Goal: Task Accomplishment & Management: Manage account settings

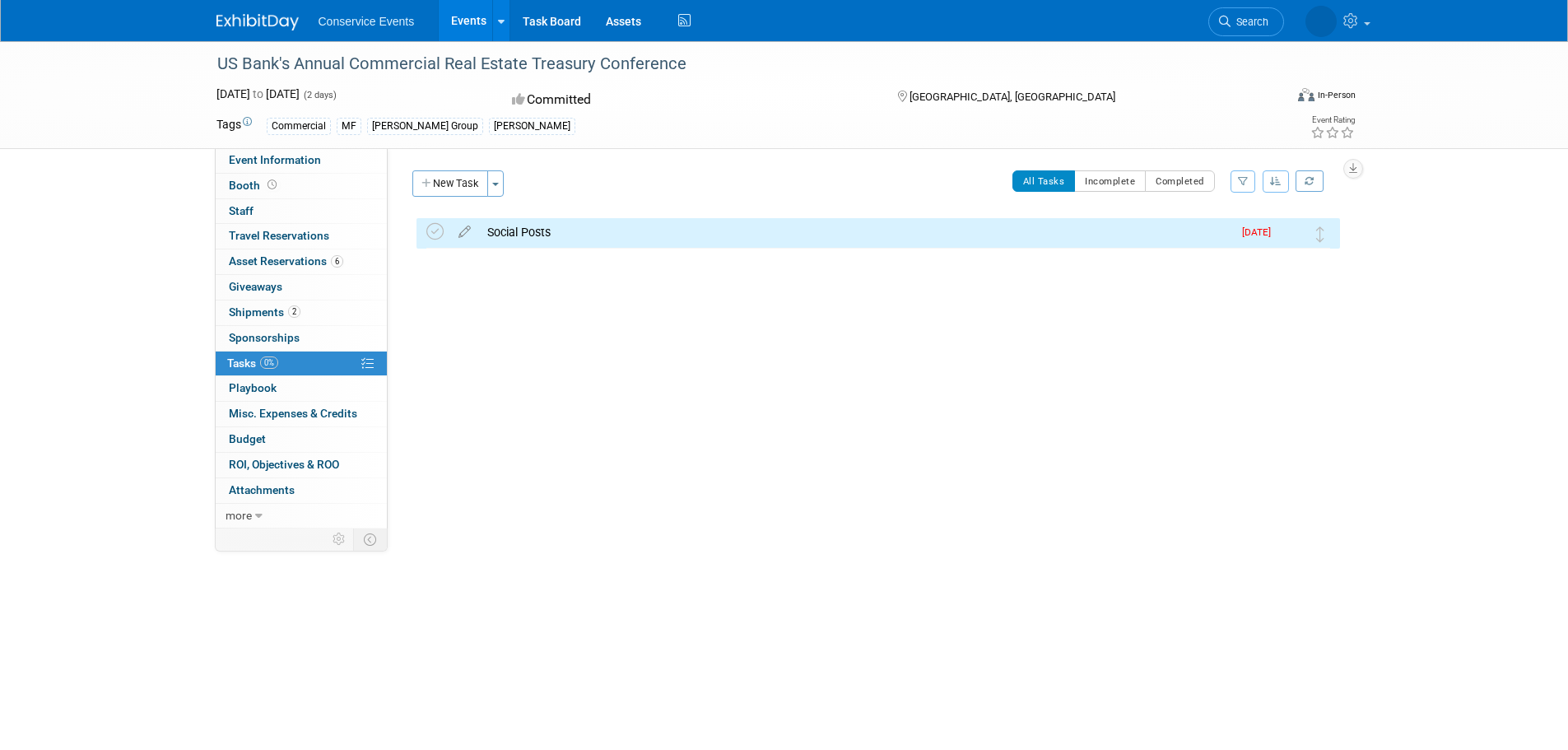
click at [336, 58] on div "US Bank's Annual Commercial Real Estate Treasury Conference" at bounding box center [735, 65] width 1048 height 30
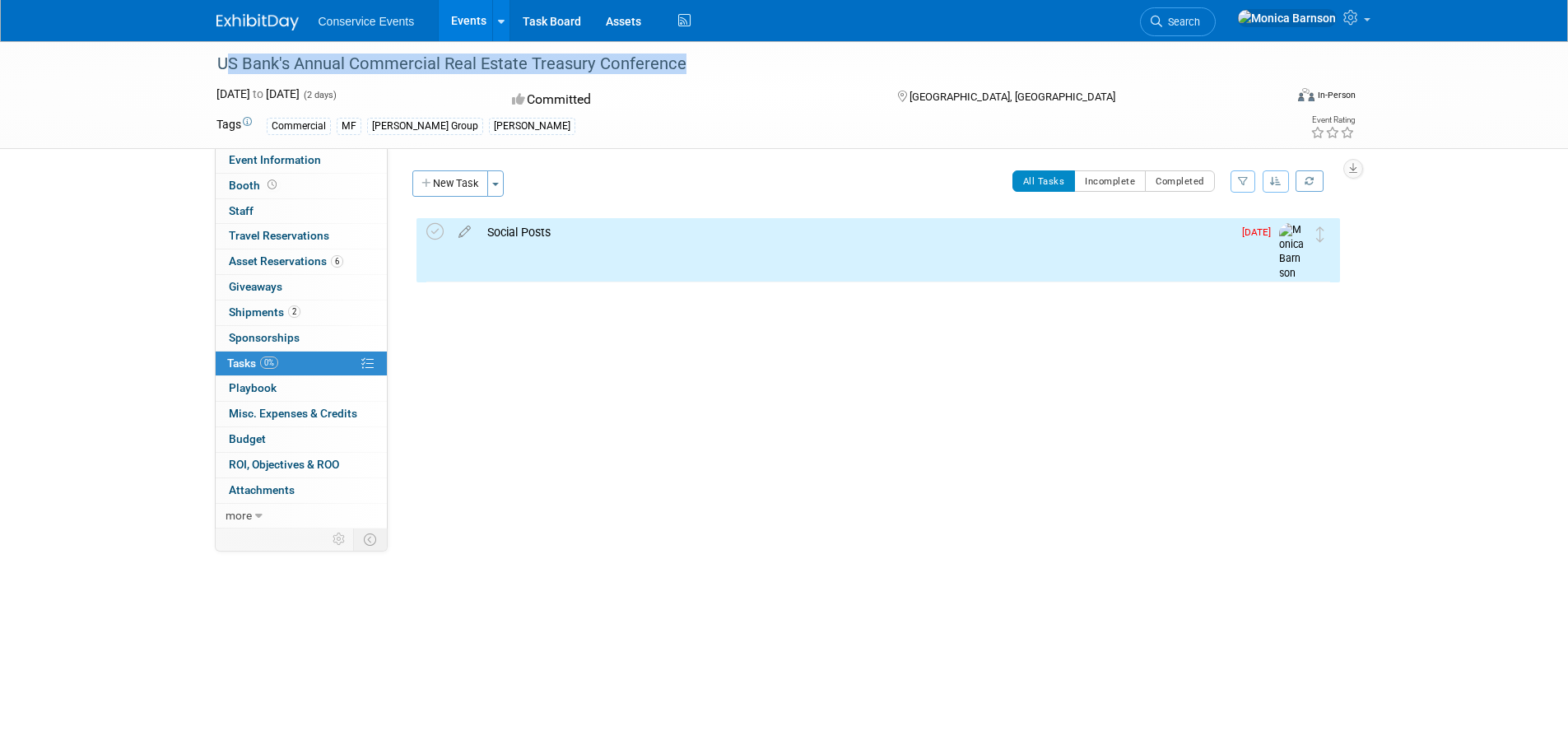
click at [336, 58] on div "US Bank's Annual Commercial Real Estate Treasury Conference" at bounding box center [735, 65] width 1048 height 30
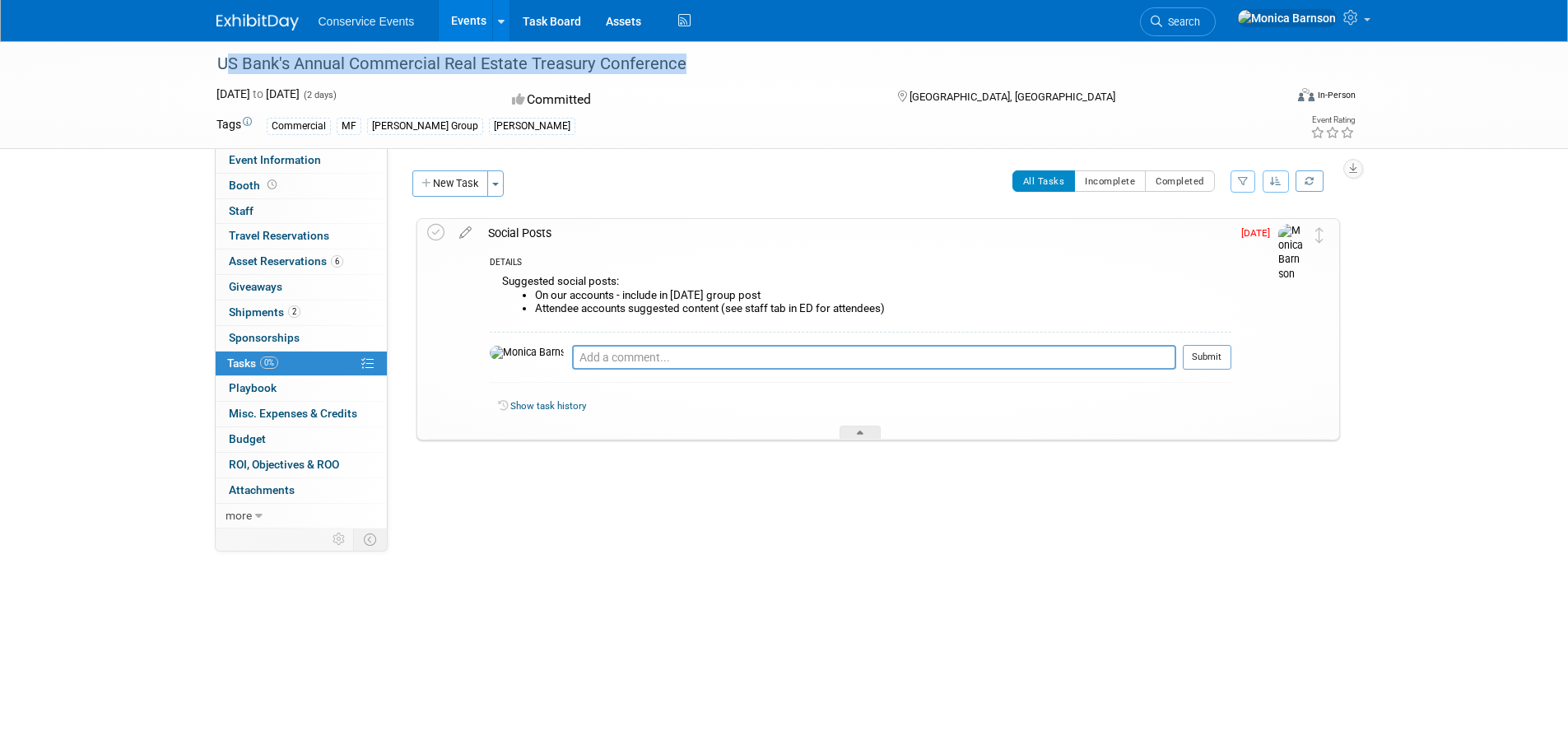
copy div "US Bank's Annual Commercial Real Estate Treasury Conference"
drag, startPoint x: 895, startPoint y: 311, endPoint x: 498, endPoint y: 284, distance: 397.9
click at [498, 284] on div "Suggested social posts: On our accounts - include in Sept 1st group post Attend…" at bounding box center [860, 301] width 742 height 60
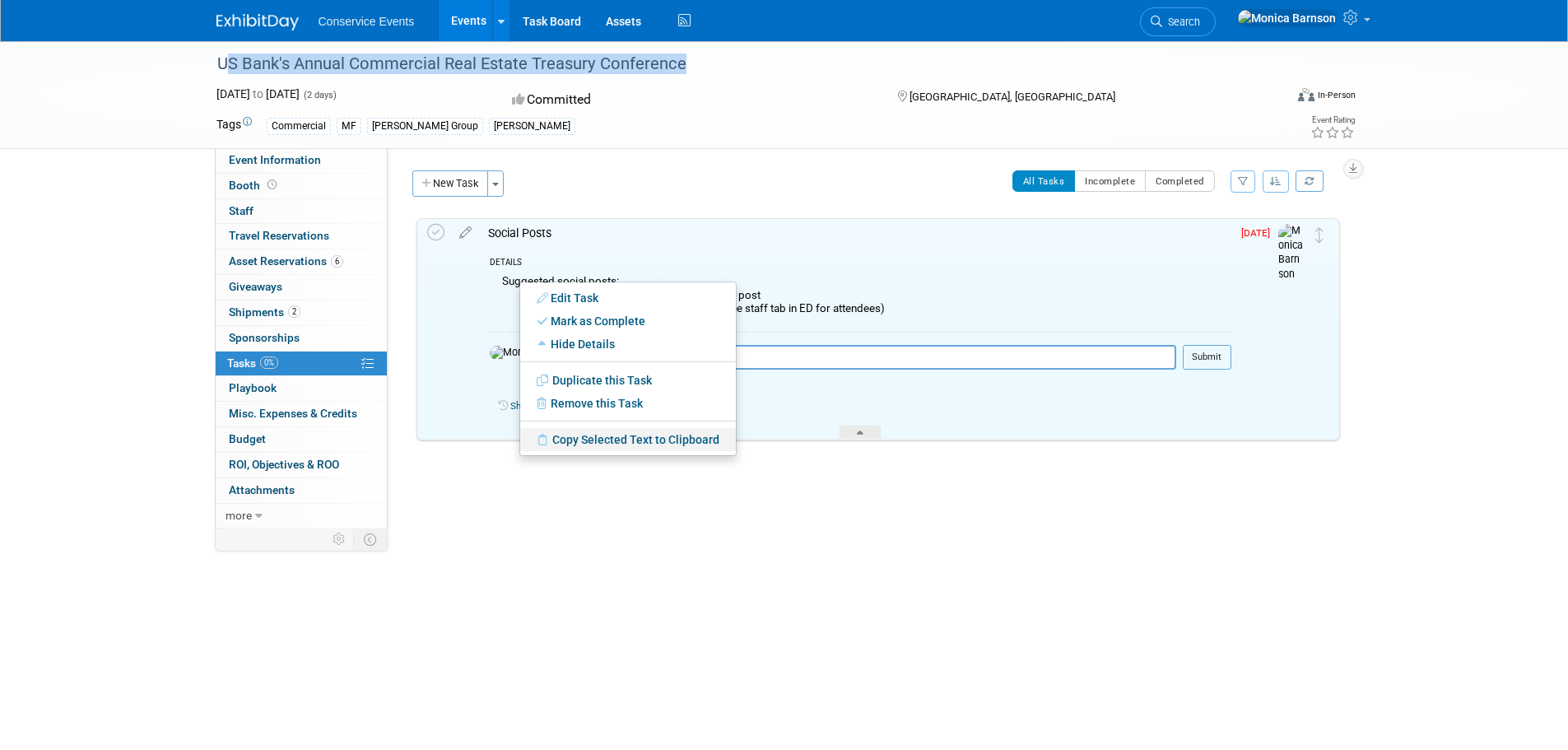
drag, startPoint x: 580, startPoint y: 441, endPoint x: 608, endPoint y: 397, distance: 52.2
click at [580, 441] on link "Copy Selected Text to Clipboard" at bounding box center [628, 439] width 215 height 23
copy div "Suggested social posts: On our accounts - include in Sept 1st group post Attend…"
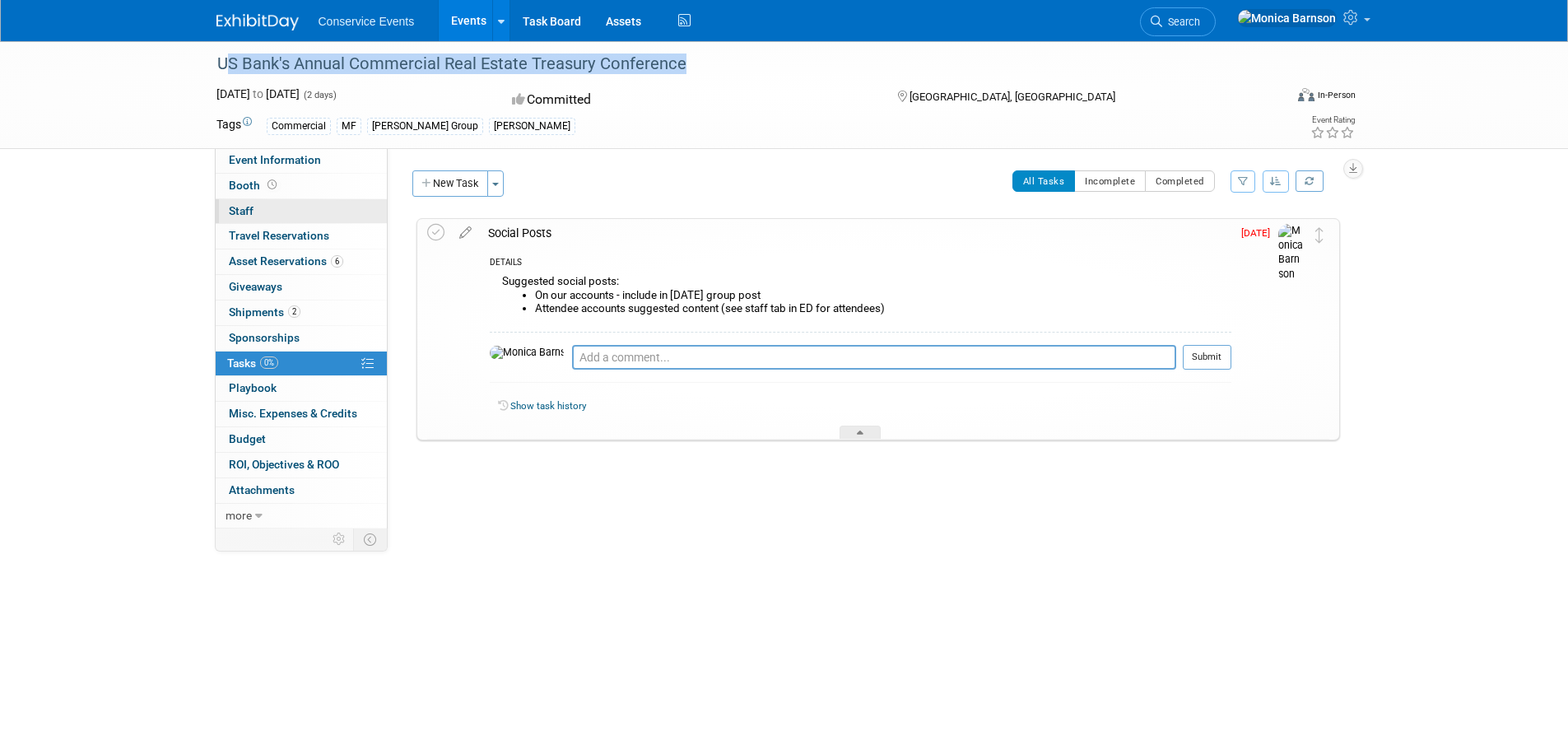
click at [267, 208] on link "0 Staff 0" at bounding box center [301, 212] width 171 height 25
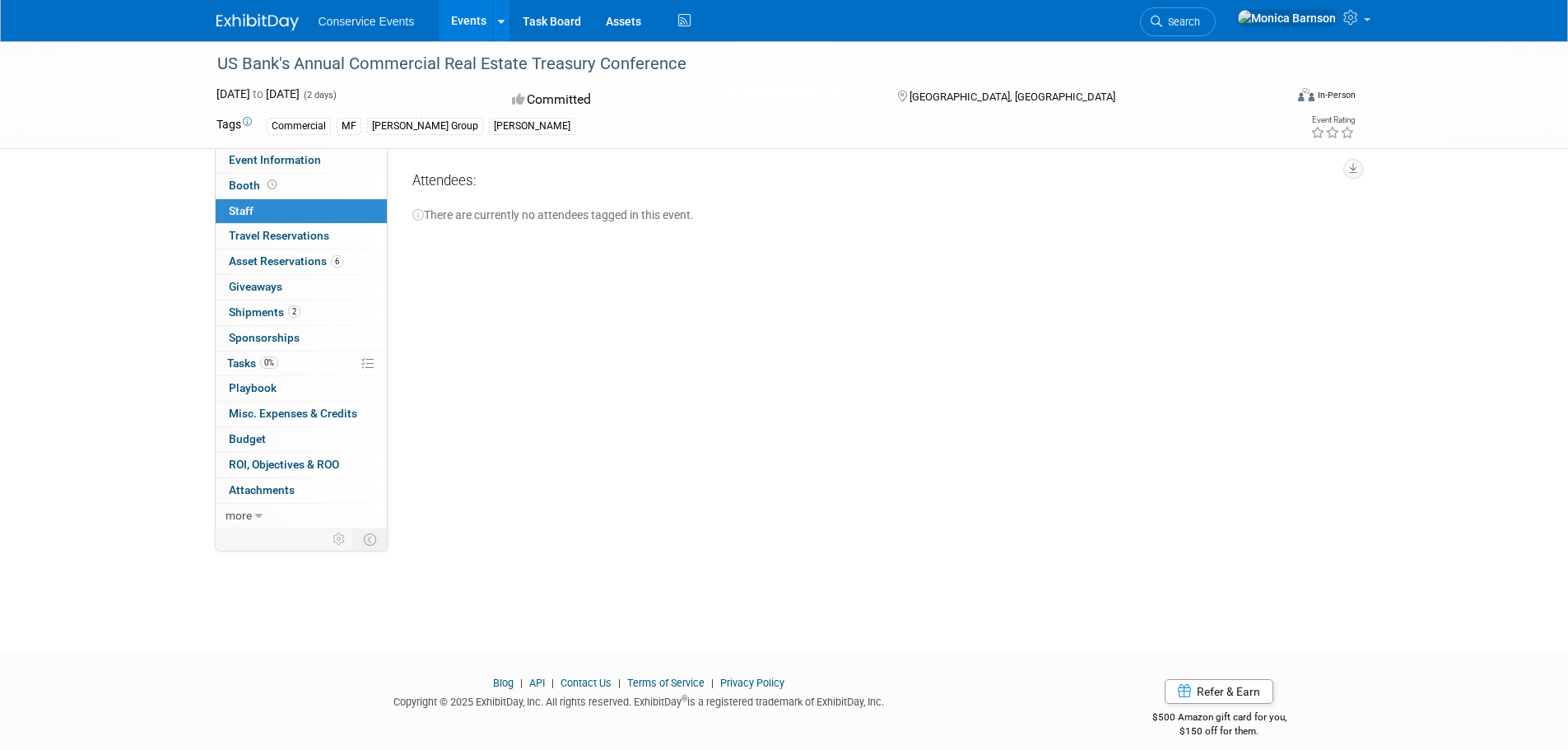
click at [652, 325] on div "Event Website: https://web.cvent.com/event/72714a1f-d3f4-4eb7-a641-a7b722295389…" at bounding box center [869, 338] width 964 height 380
click at [240, 208] on span "Staff 0" at bounding box center [240, 211] width 25 height 13
click at [291, 271] on link "6 Asset Reservations 6" at bounding box center [301, 261] width 171 height 25
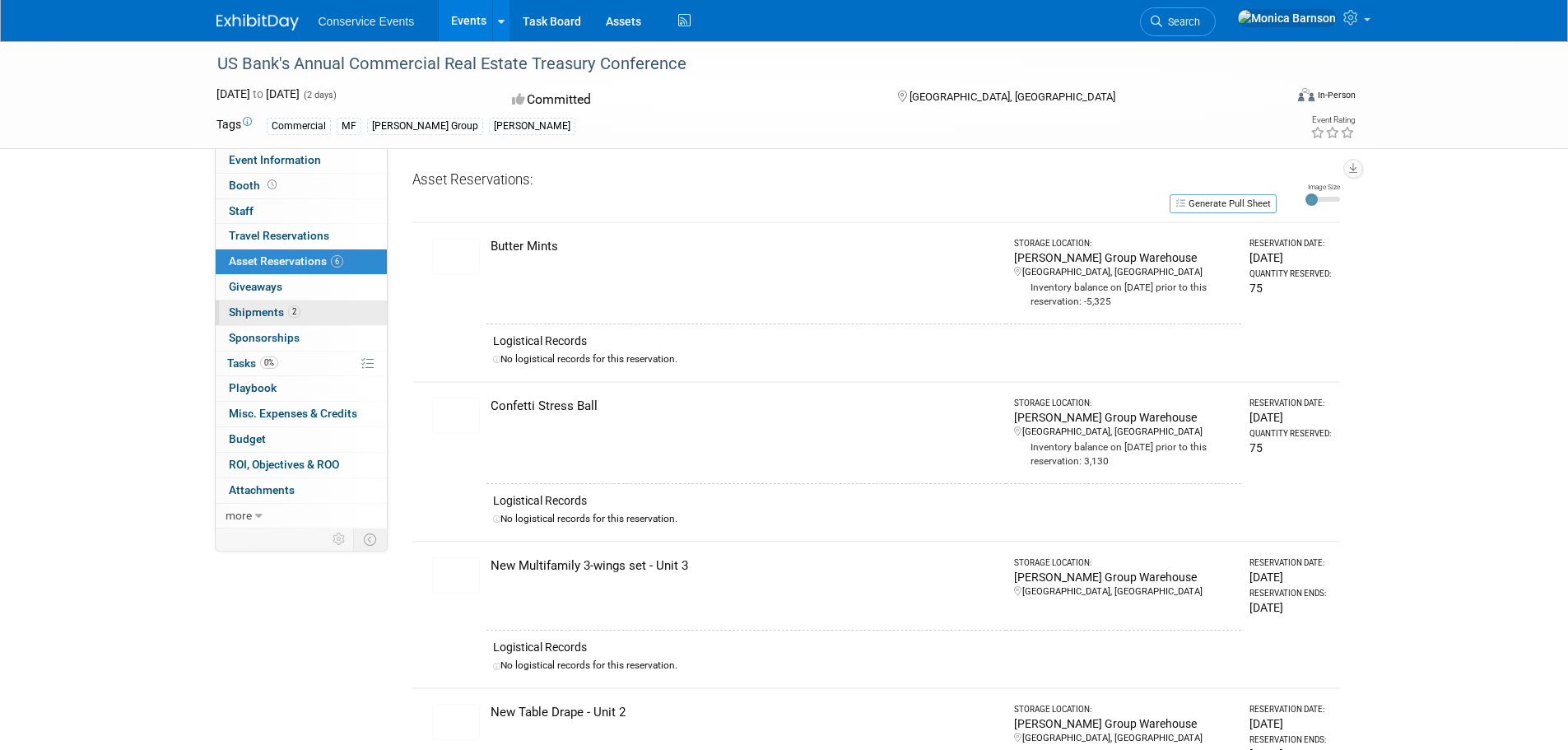
click at [294, 310] on span "2" at bounding box center [294, 311] width 12 height 12
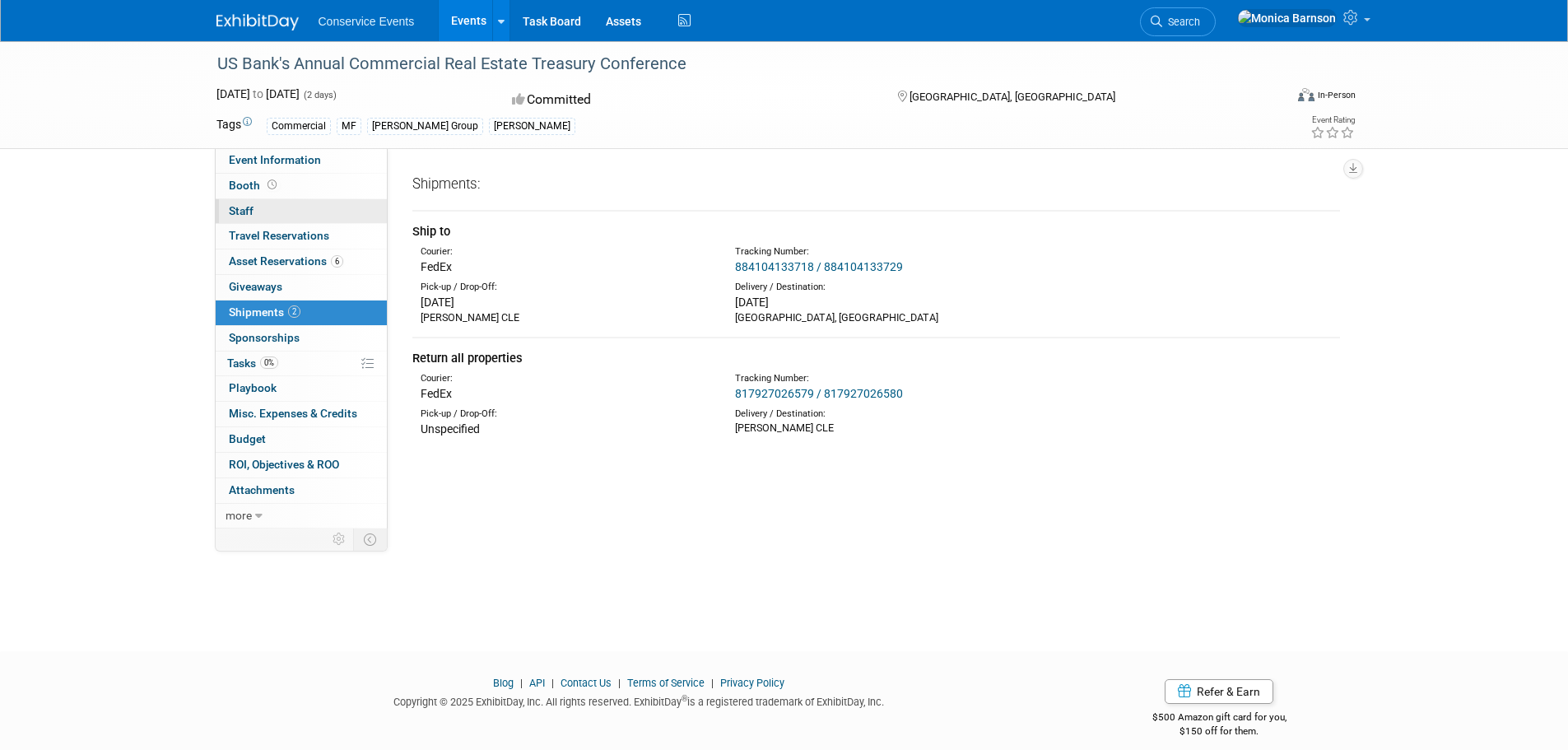
click at [265, 210] on link "0 Staff 0" at bounding box center [301, 212] width 171 height 25
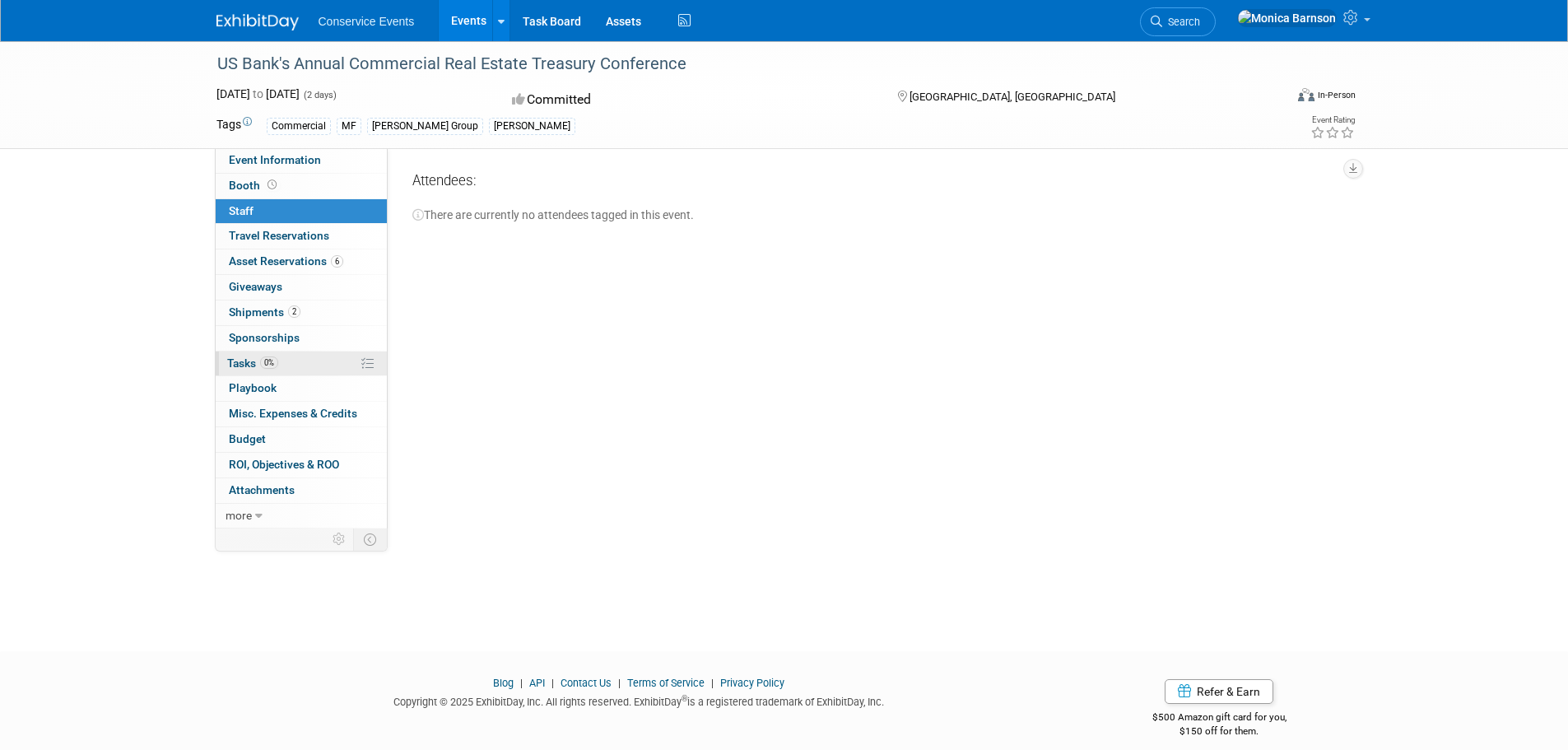
click at [320, 368] on link "0% Tasks 0%" at bounding box center [301, 364] width 171 height 25
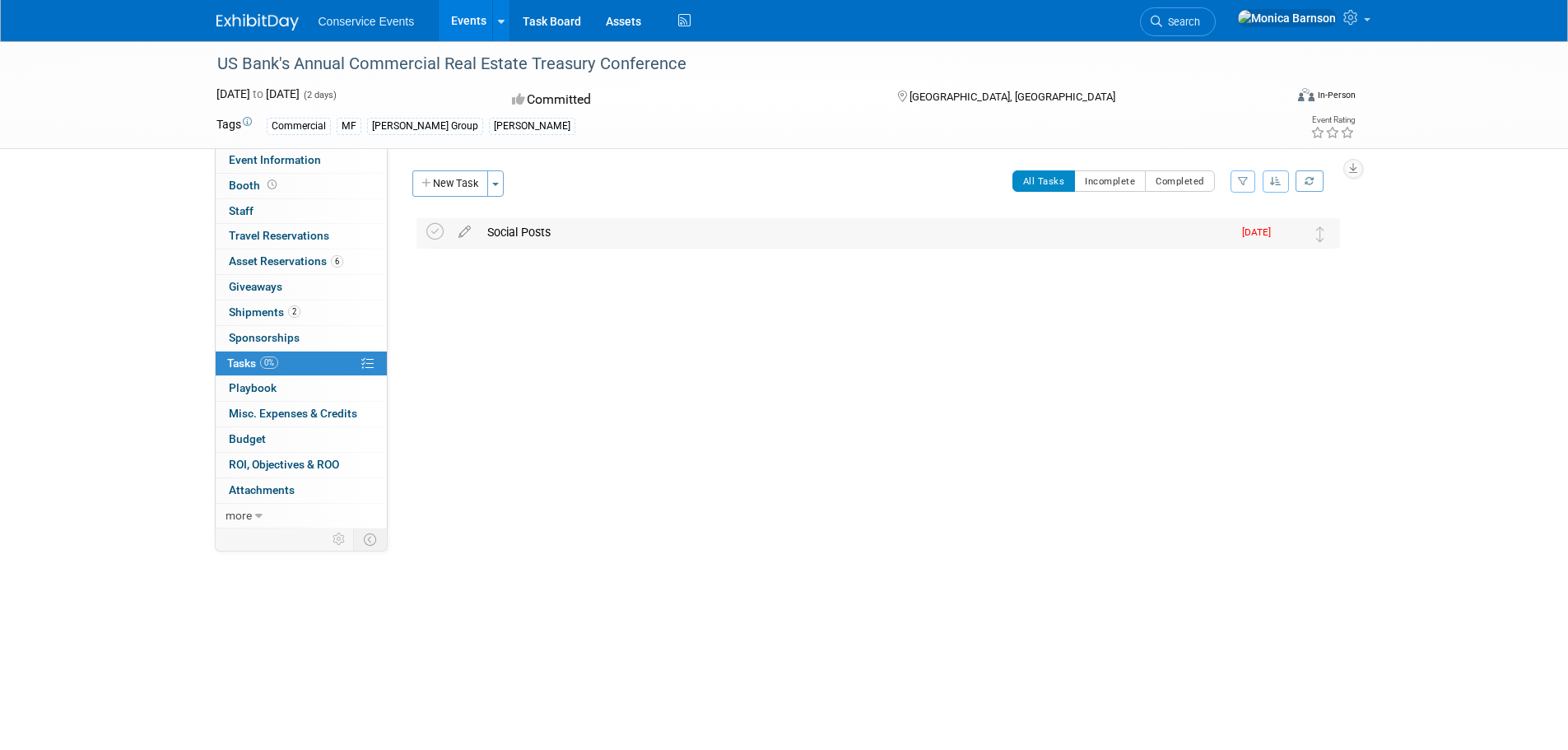
click at [588, 225] on div "Social Posts" at bounding box center [855, 232] width 753 height 28
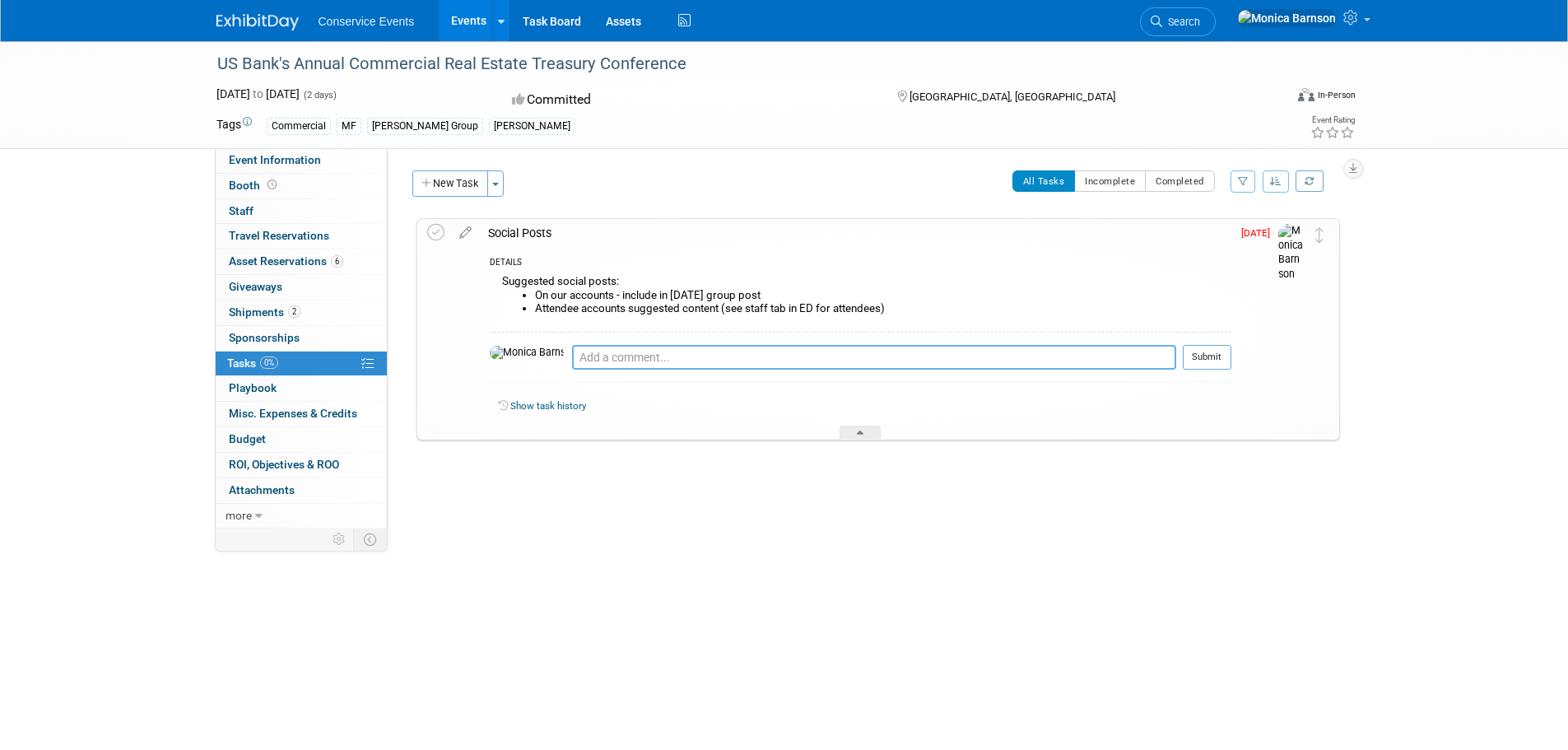
click at [656, 356] on textarea at bounding box center [874, 357] width 604 height 25
paste textarea "https://app.asana.com/1/95427078465952/project/1203127314422286/task/1211261246…"
type textarea "Asana task https://app.asana.com/1/95427078465952/project/1203127314422286/task…"
click at [1223, 359] on button "Submit" at bounding box center [1207, 357] width 49 height 25
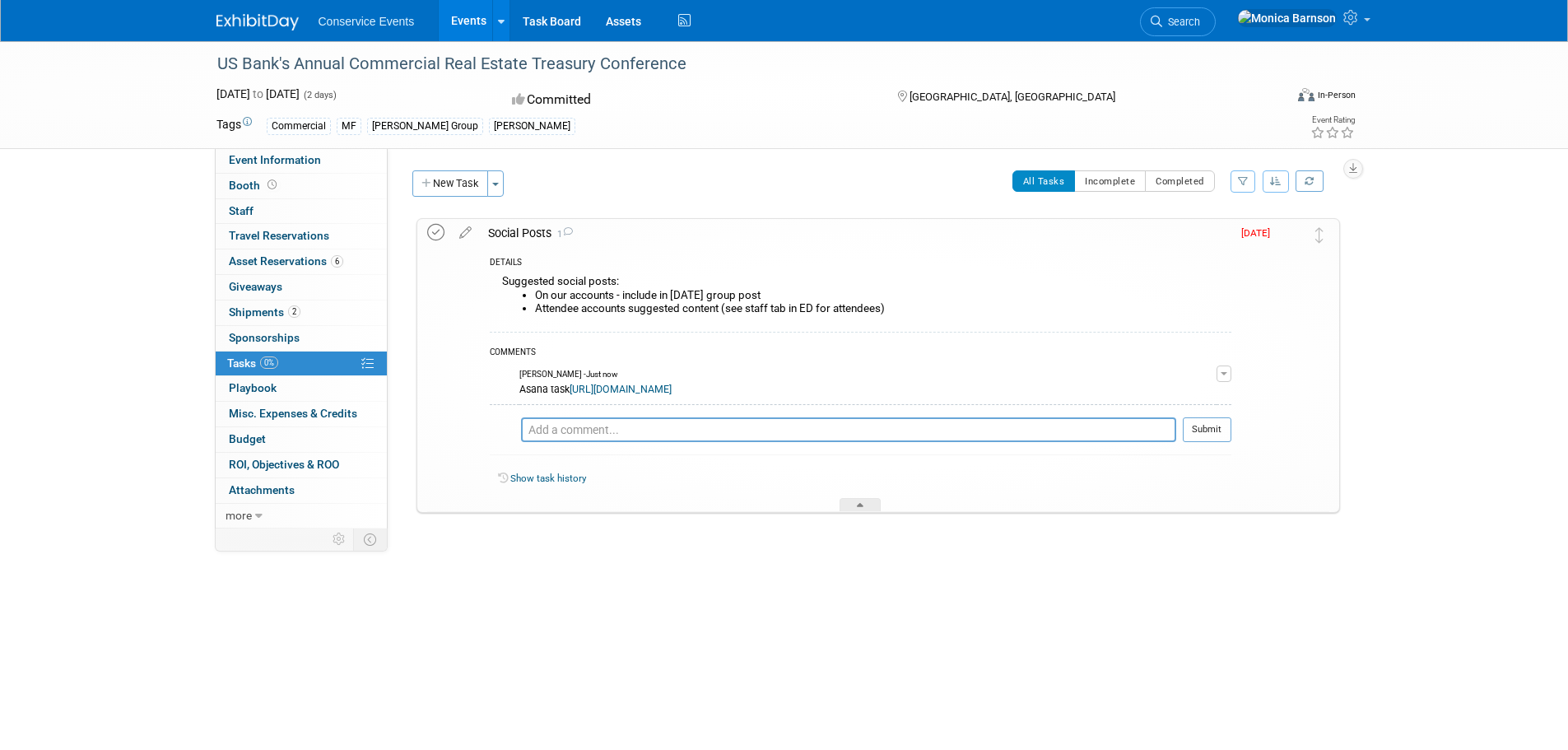
click at [430, 229] on icon at bounding box center [435, 231] width 17 height 17
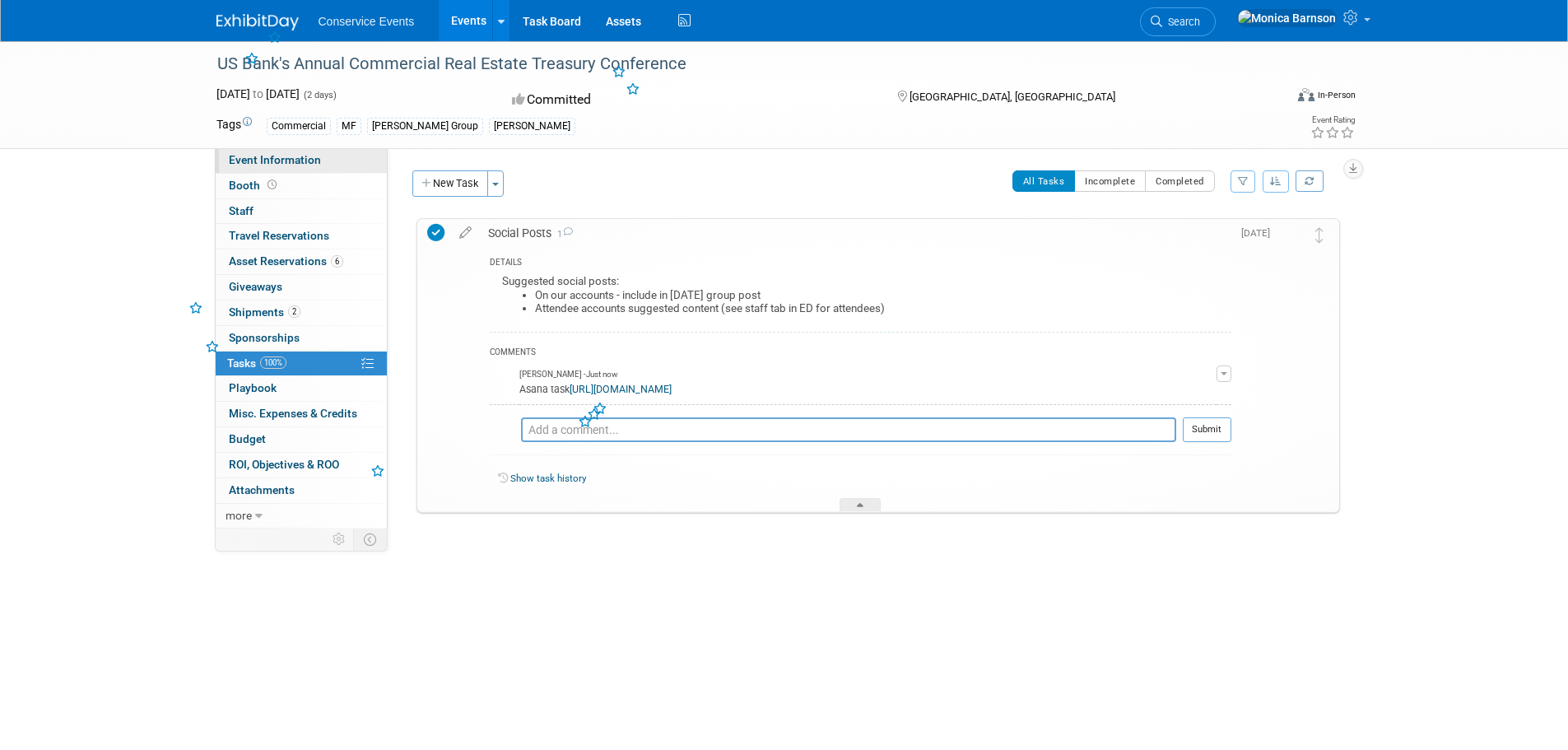
click at [344, 166] on link "Event Information" at bounding box center [301, 160] width 171 height 25
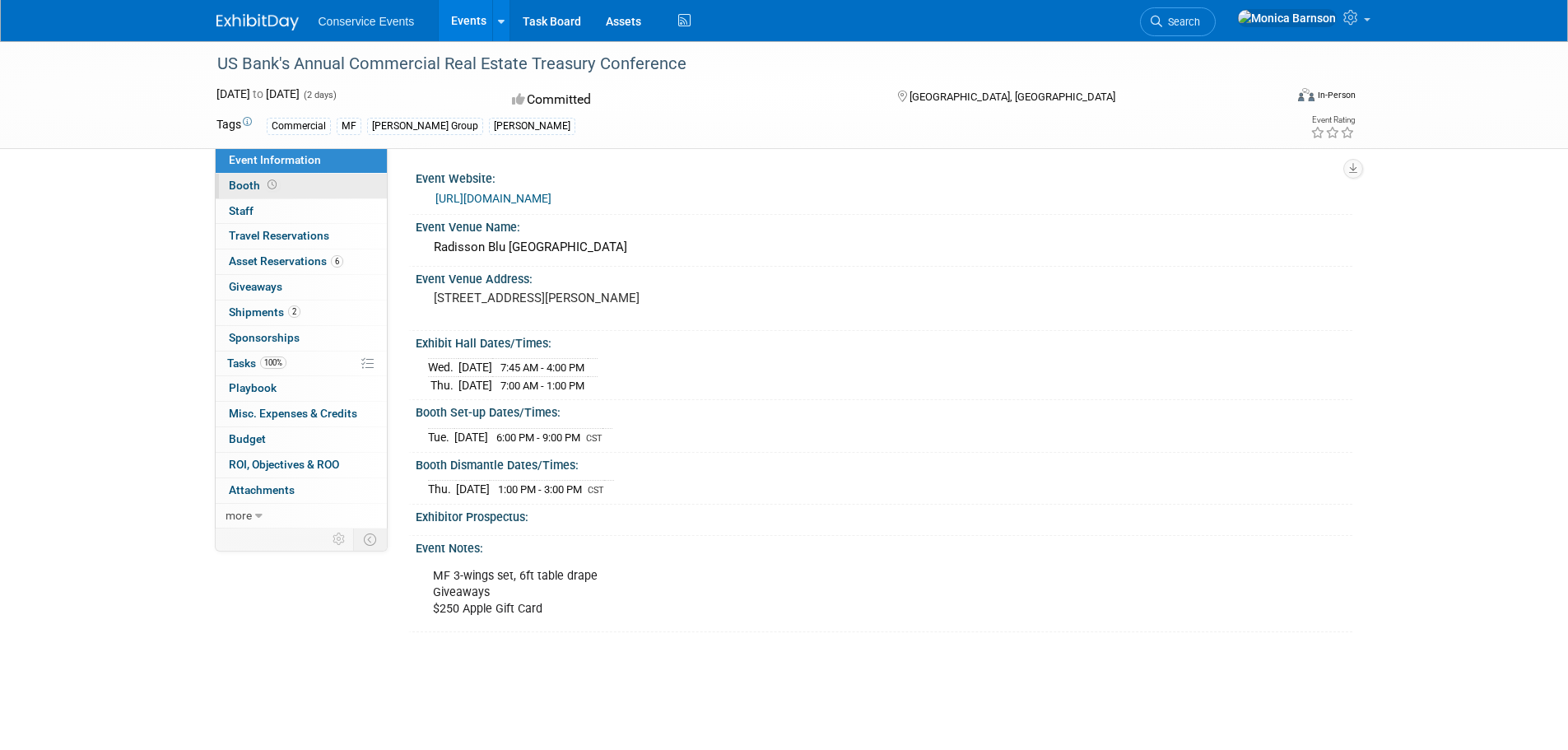
click at [344, 180] on link "Booth" at bounding box center [301, 186] width 171 height 25
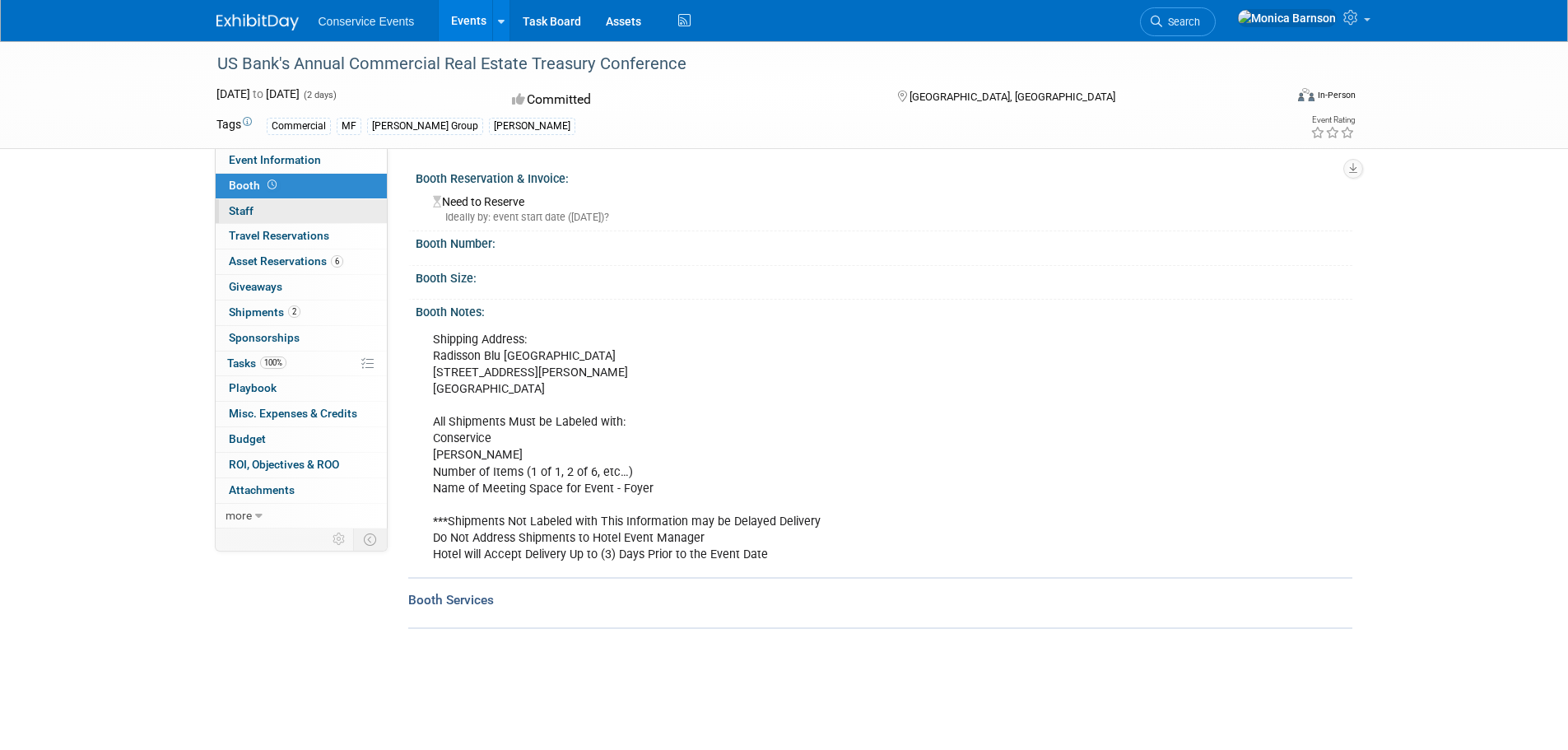
click at [339, 207] on link "0 Staff 0" at bounding box center [301, 212] width 171 height 25
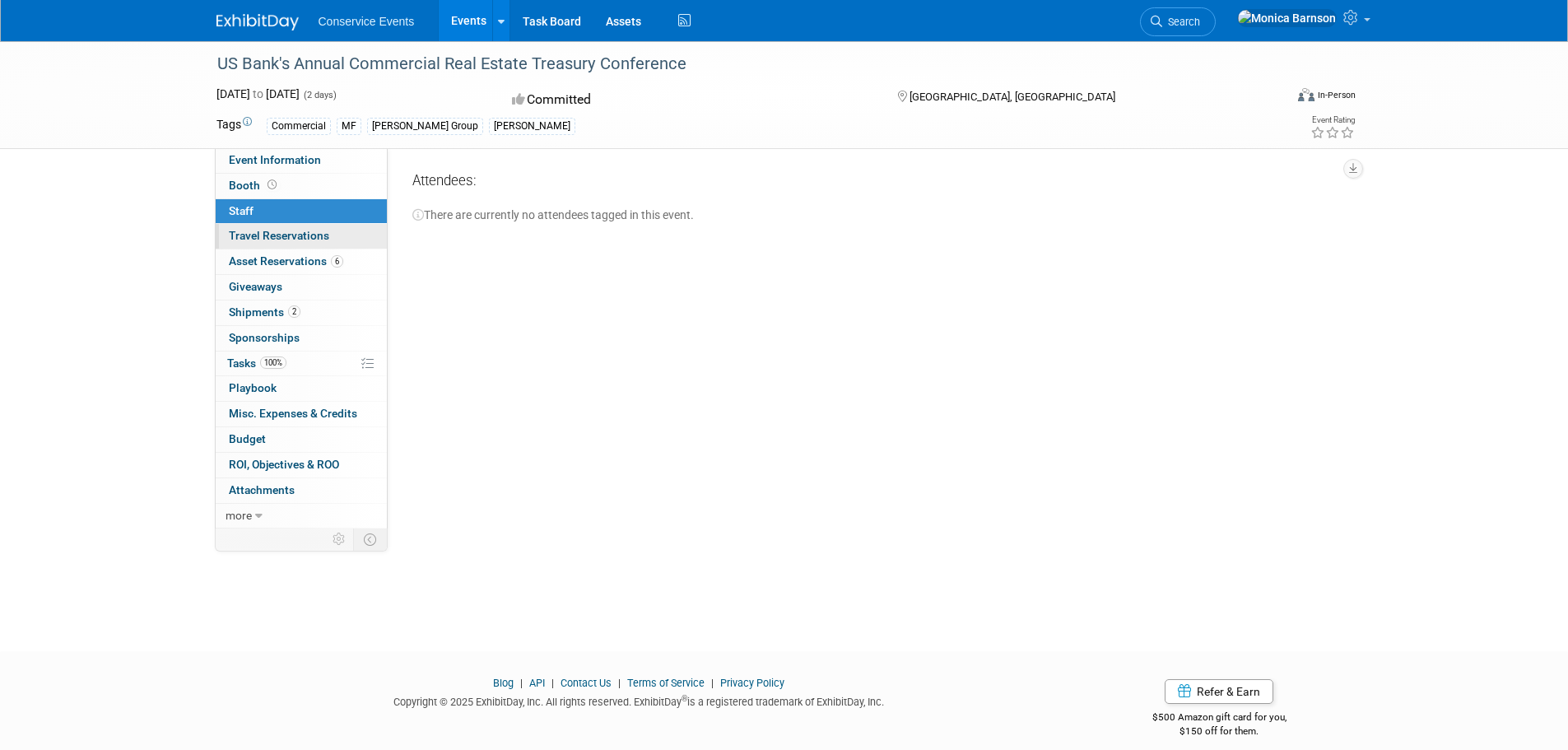
click at [331, 226] on link "0 Travel Reservations 0" at bounding box center [301, 235] width 171 height 25
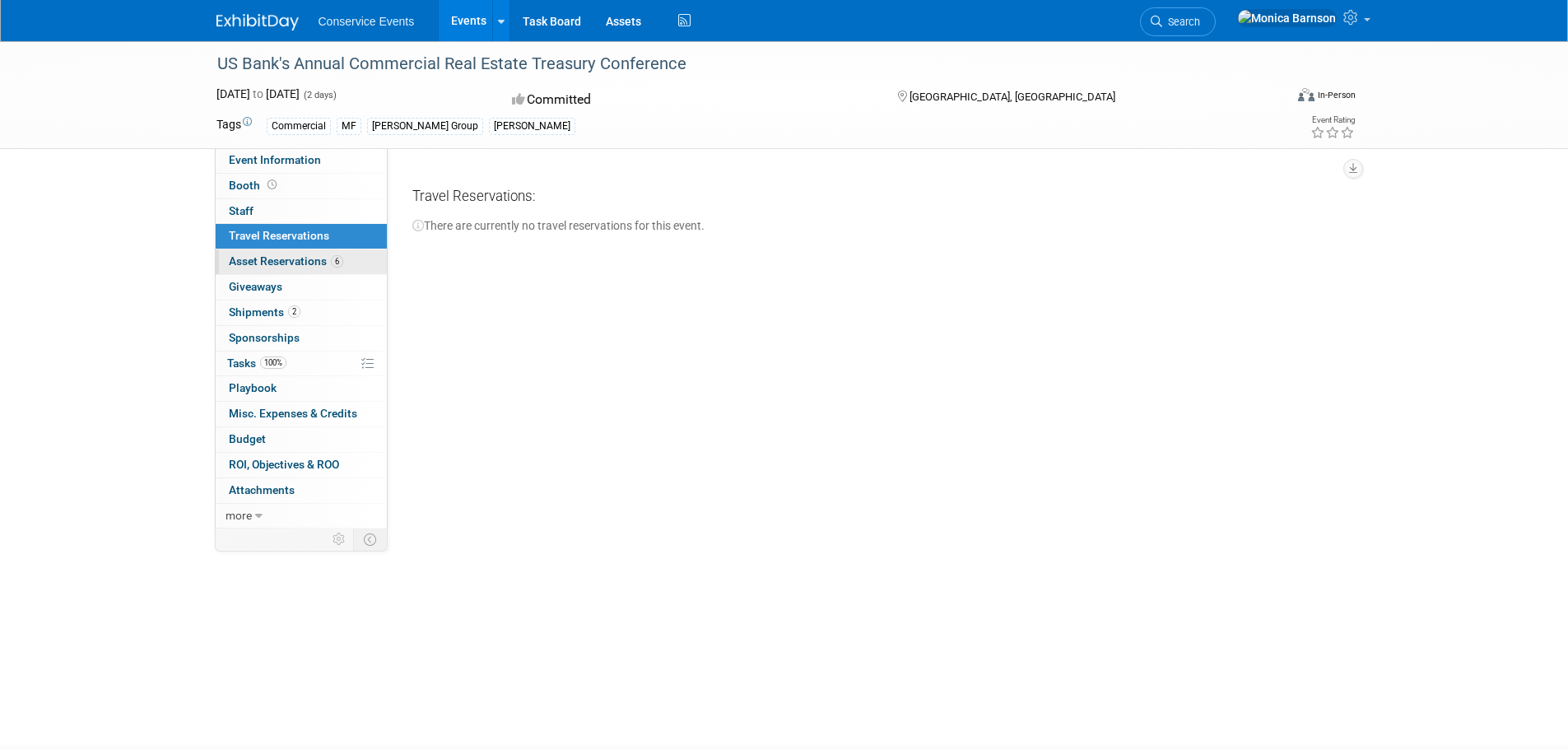
click at [311, 262] on span "Asset Reservations 6" at bounding box center [285, 260] width 114 height 13
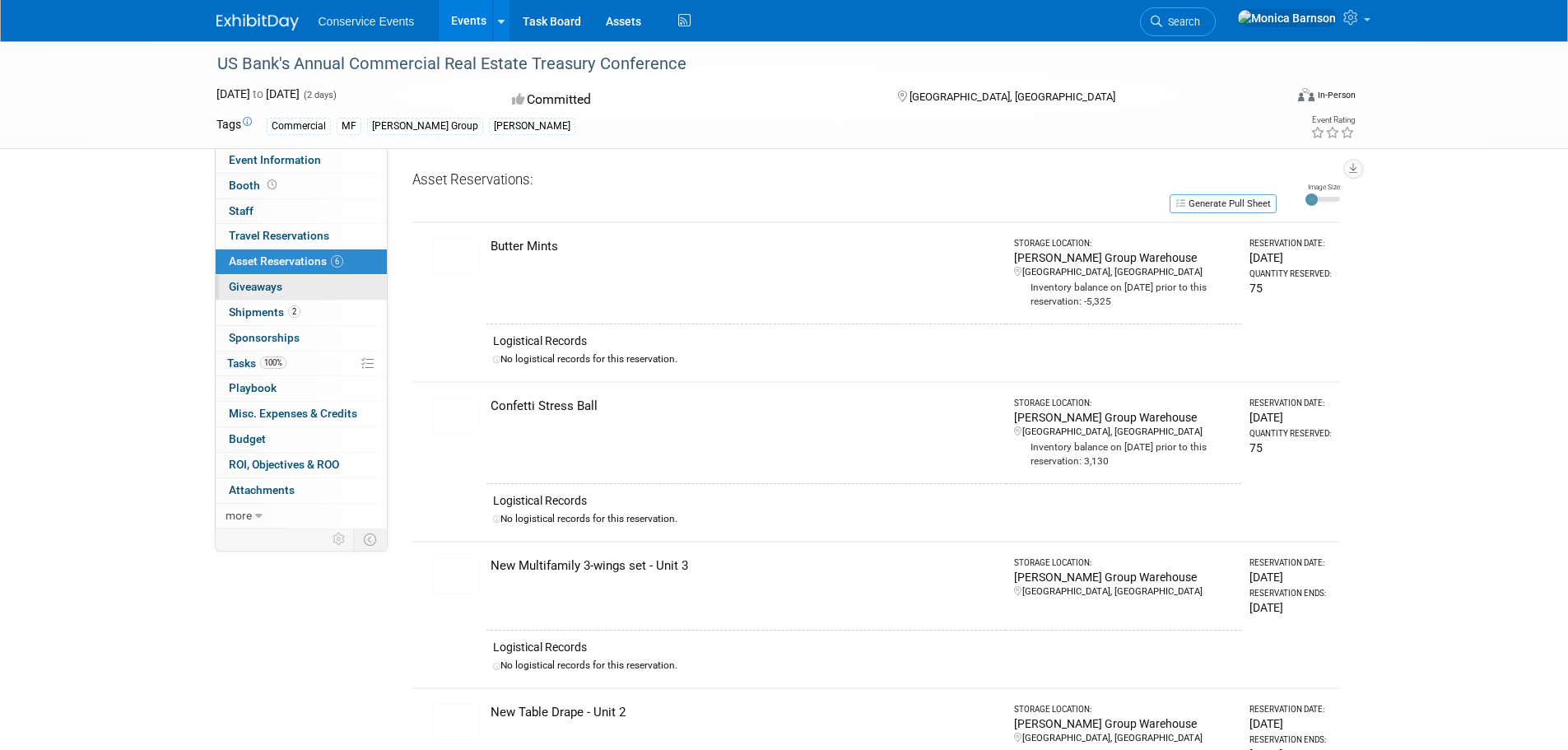
click at [311, 278] on link "0 Giveaways 0" at bounding box center [301, 287] width 171 height 25
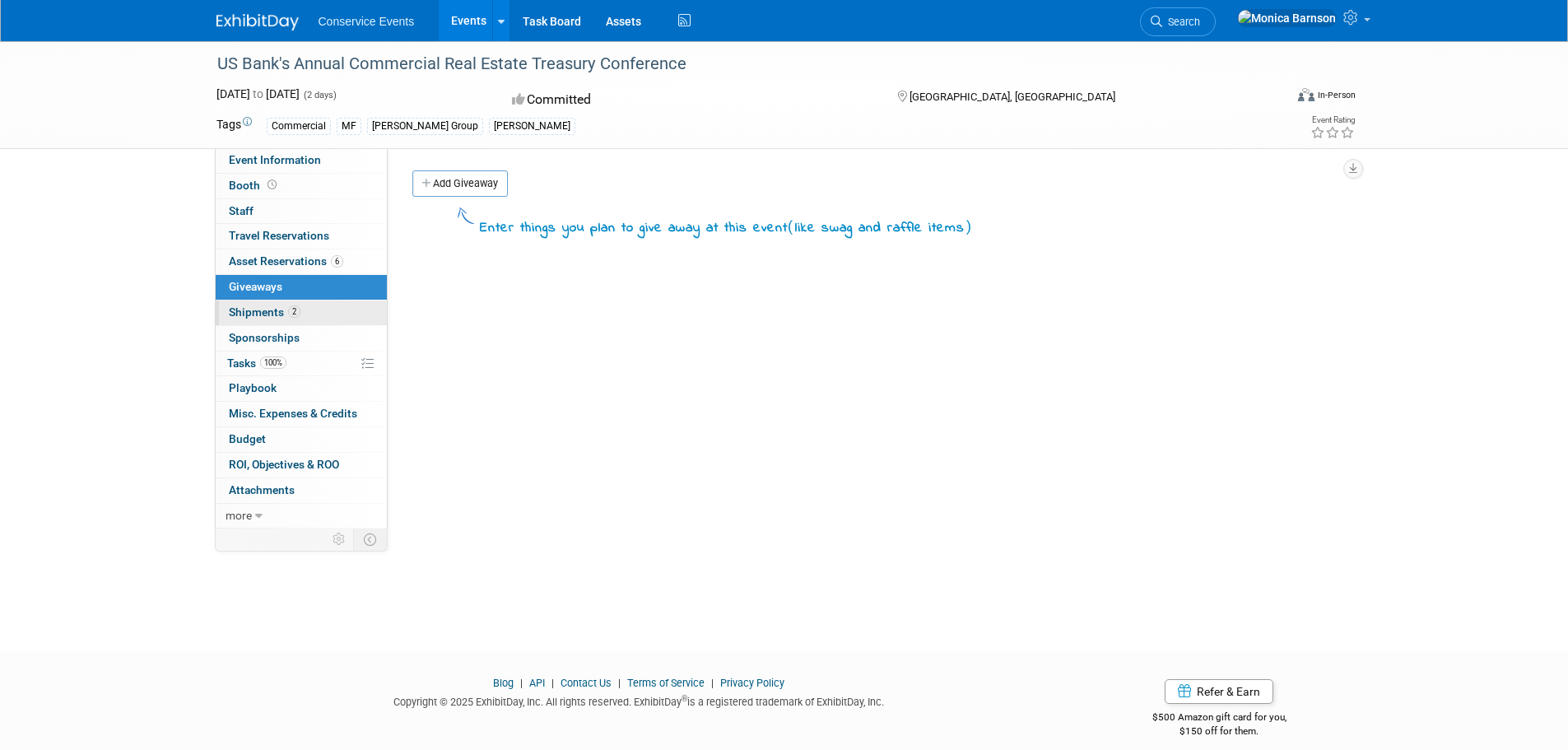
click at [313, 319] on link "2 Shipments 2" at bounding box center [301, 312] width 171 height 25
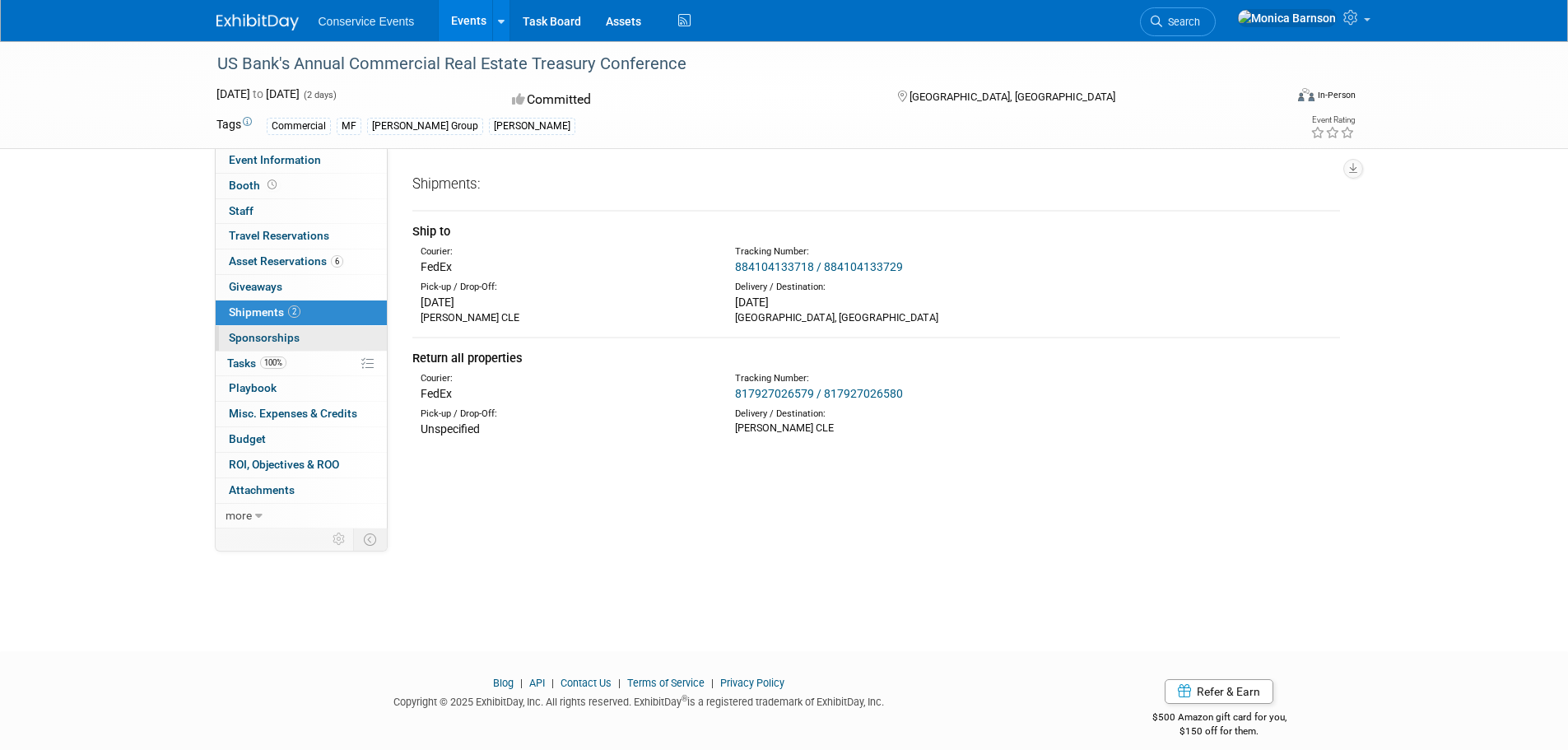
click at [316, 339] on link "0 Sponsorships 0" at bounding box center [301, 338] width 171 height 25
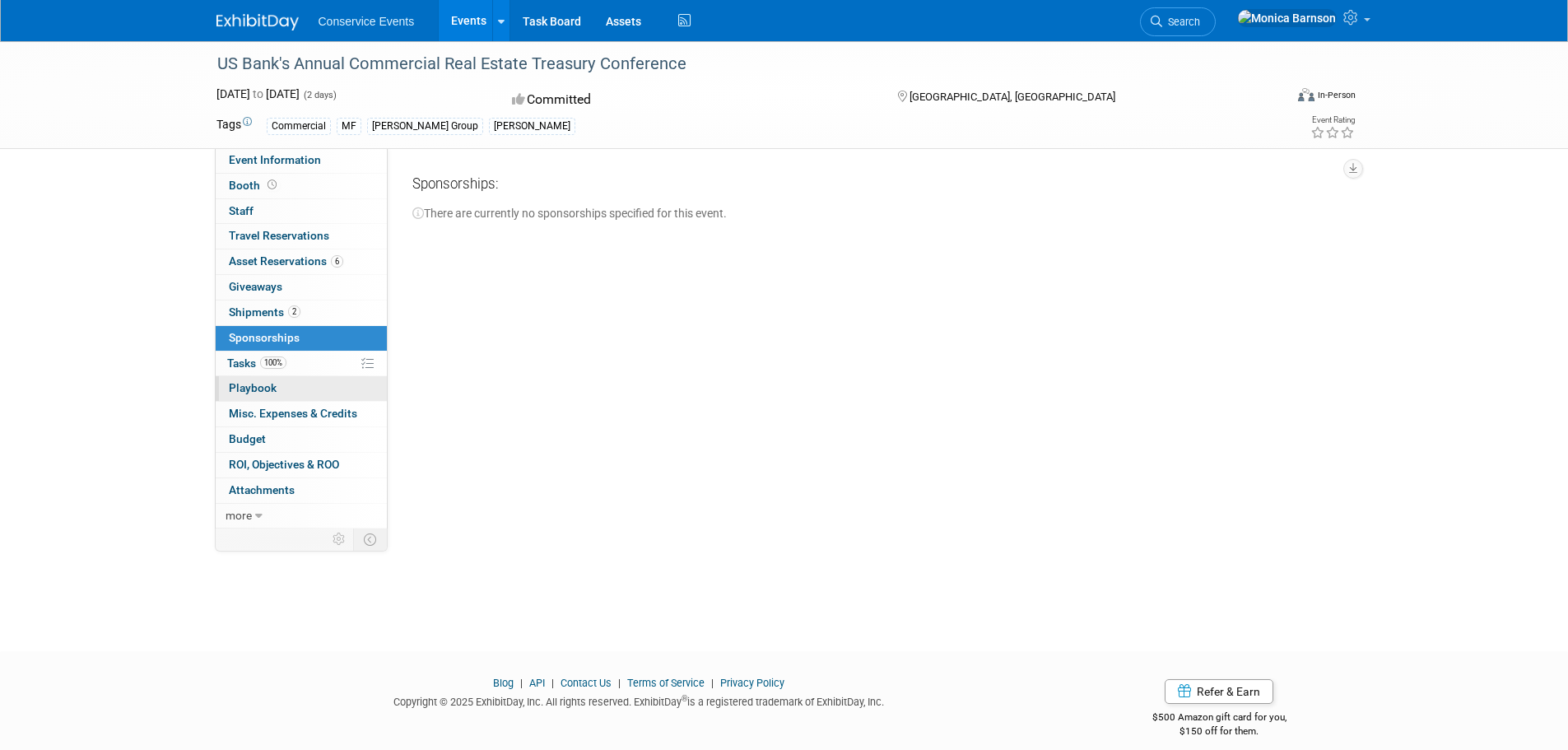
click at [319, 384] on link "0 Playbook 0" at bounding box center [301, 388] width 171 height 25
